Goal: Complete application form

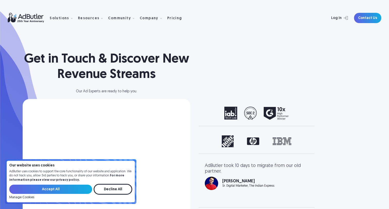
select select "North America"
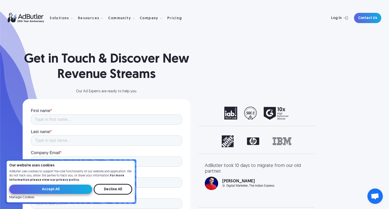
click at [61, 188] on input "Accept All" at bounding box center [50, 189] width 83 height 9
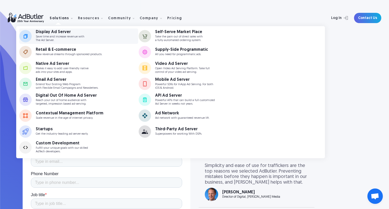
click at [61, 31] on div "Display Ad Server" at bounding box center [60, 32] width 49 height 4
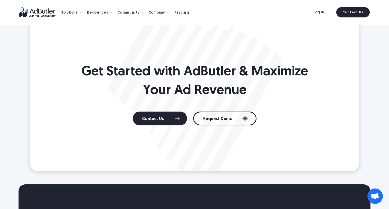
scroll to position [434, 0]
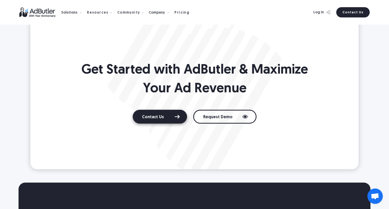
click at [143, 113] on link "Contact Us" at bounding box center [160, 117] width 54 height 14
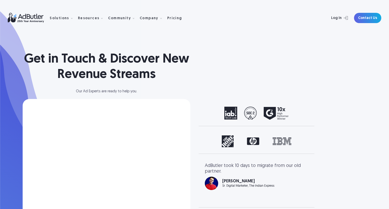
select select "[GEOGRAPHIC_DATA]"
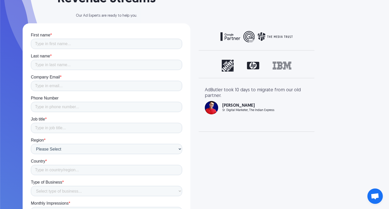
scroll to position [75, 0]
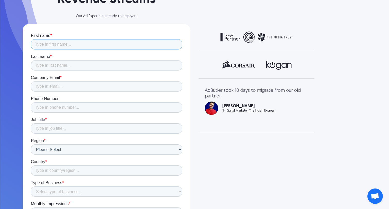
click at [50, 45] on input "First name *" at bounding box center [106, 44] width 151 height 10
type input "[PERSON_NAME]"
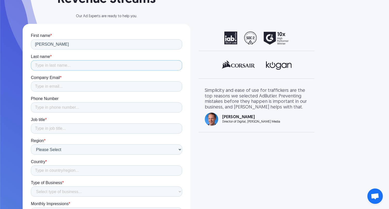
click at [61, 64] on input "Last name *" at bounding box center [106, 65] width 151 height 10
type input "[PERSON_NAME]"
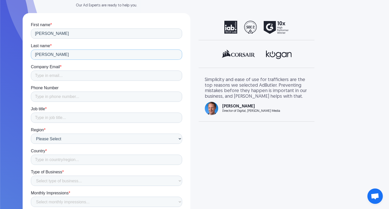
scroll to position [94, 0]
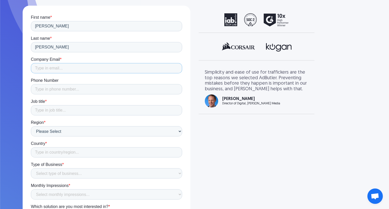
click at [44, 70] on input "Company Email *" at bounding box center [106, 68] width 151 height 10
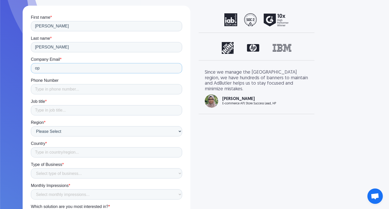
type input "o"
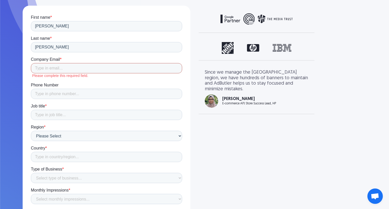
click at [44, 66] on input "Company Email *" at bounding box center [106, 68] width 151 height 10
type input "[PERSON_NAME][EMAIL_ADDRESS][DOMAIN_NAME]"
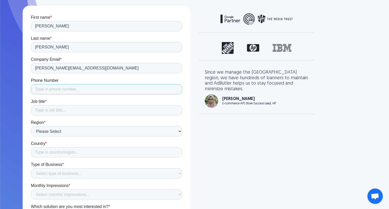
click at [60, 89] on input "Phone Number" at bounding box center [106, 89] width 151 height 10
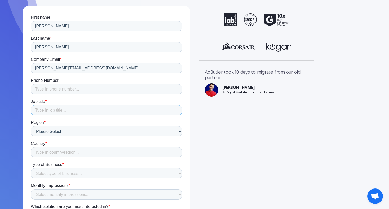
click at [42, 111] on input "Job title *" at bounding box center [106, 110] width 151 height 10
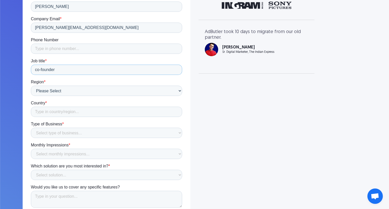
scroll to position [138, 0]
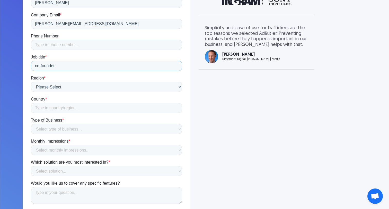
type input "co-founder"
click at [37, 111] on input "Country *" at bounding box center [106, 108] width 151 height 10
type input "[GEOGRAPHIC_DATA]"
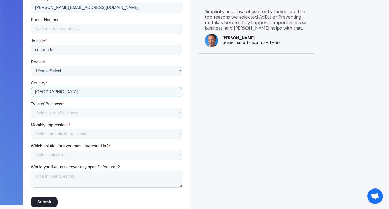
scroll to position [160, 0]
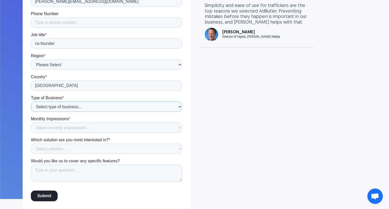
click at [45, 105] on select "Select type of business... Publisher Advertiser Brand Agency Network SSP DSP Ex…" at bounding box center [106, 107] width 151 height 10
select select "Publisher"
click at [31, 112] on select "Select type of business... Publisher Advertiser Brand Agency Network SSP DSP Ex…" at bounding box center [106, 107] width 151 height 10
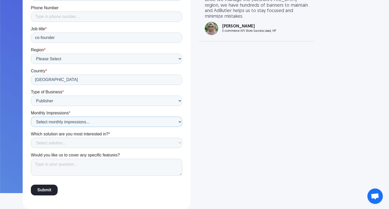
click at [39, 120] on select "Select monthly impressions... Less than 1 million 1 - 10 million 10 - 100 milli…" at bounding box center [106, 122] width 151 height 10
select select "Less than 1 million"
click at [31, 127] on select "Select monthly impressions... Less than 1 million 1 - 10 million 10 - 100 milli…" at bounding box center [106, 122] width 151 height 10
click at [47, 145] on select "Select solution... Display Ad Server Supply-Side Programmatic Video Ad Server M…" at bounding box center [106, 143] width 151 height 10
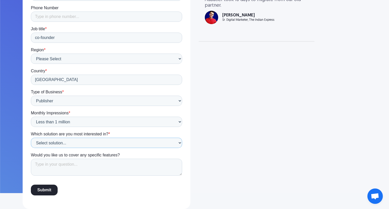
select select "Supply-Side Programmatic"
click at [31, 148] on select "Select solution... Display Ad Server Supply-Side Programmatic Video Ad Server M…" at bounding box center [106, 143] width 151 height 10
click at [50, 164] on textarea "Would you like us to cover any specific features?" at bounding box center [106, 167] width 151 height 17
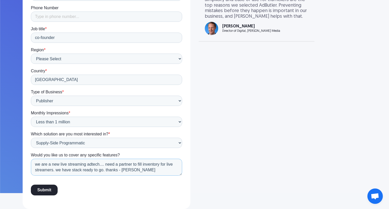
type textarea "we are a new live streaming adtech.... need a partner to fill inventory for liv…"
click at [40, 192] on input "Submit" at bounding box center [44, 190] width 27 height 11
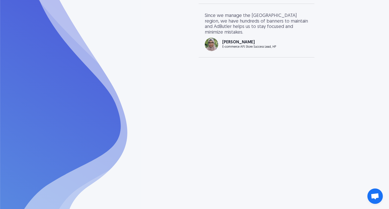
scroll to position [0, 0]
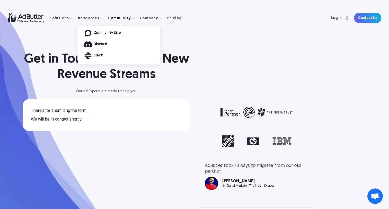
click at [98, 43] on link "Discord" at bounding box center [127, 45] width 66 height 4
